Goal: Navigation & Orientation: Find specific page/section

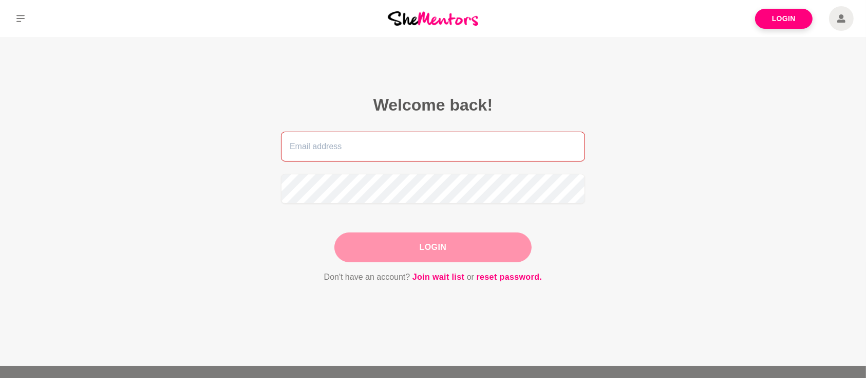
click at [485, 141] on input "email" at bounding box center [433, 147] width 304 height 30
type input "[PERSON_NAME][EMAIL_ADDRESS][PERSON_NAME][DOMAIN_NAME]"
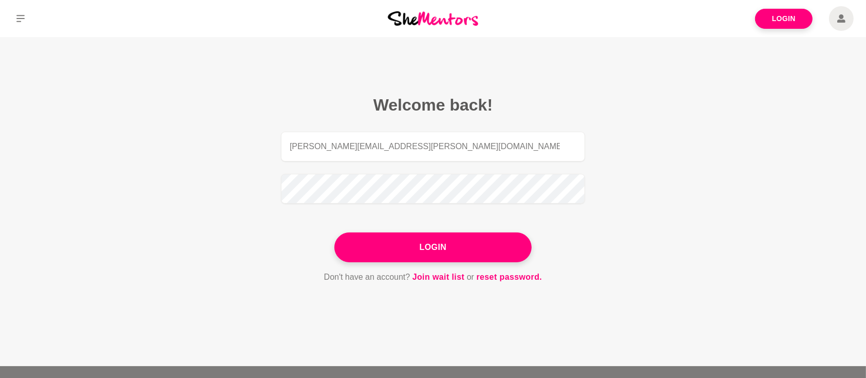
click at [386, 262] on form "[PERSON_NAME][EMAIL_ADDRESS][PERSON_NAME][DOMAIN_NAME] Login Don't have an acco…" at bounding box center [433, 208] width 304 height 152
click at [389, 250] on button "Login" at bounding box center [432, 247] width 197 height 30
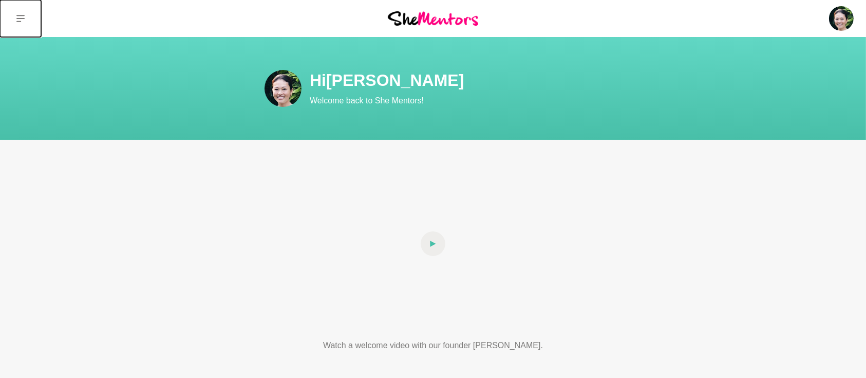
click at [19, 16] on icon at bounding box center [20, 18] width 8 height 8
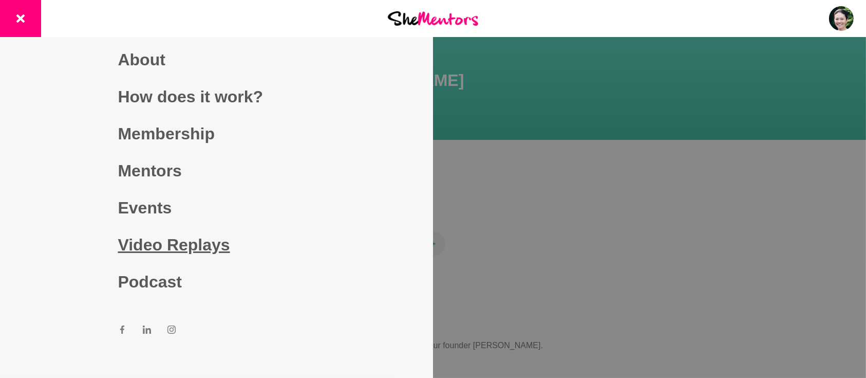
click at [137, 240] on link "Video Replays" at bounding box center [216, 244] width 197 height 37
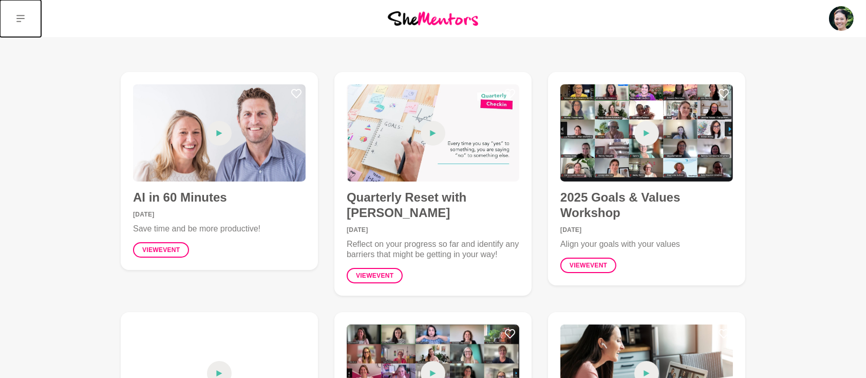
click at [16, 15] on icon at bounding box center [20, 18] width 8 height 8
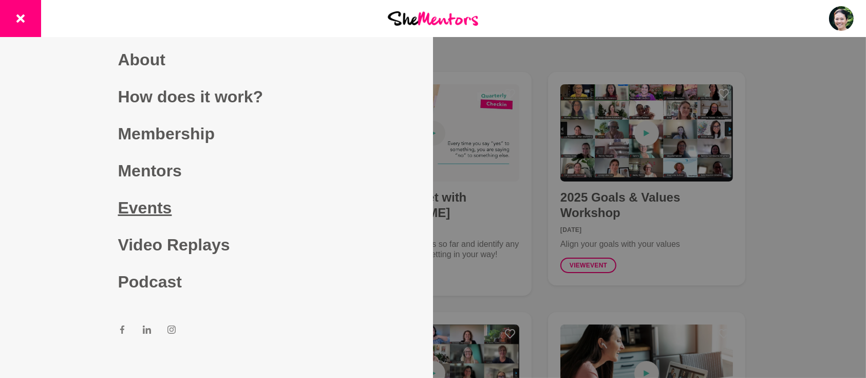
drag, startPoint x: 138, startPoint y: 214, endPoint x: 177, endPoint y: 207, distance: 40.1
click at [138, 214] on link "Events" at bounding box center [216, 207] width 197 height 37
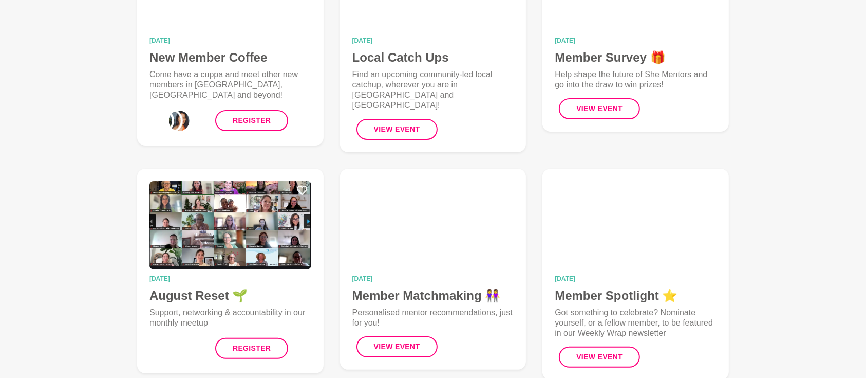
scroll to position [228, 0]
